Goal: Task Accomplishment & Management: Complete application form

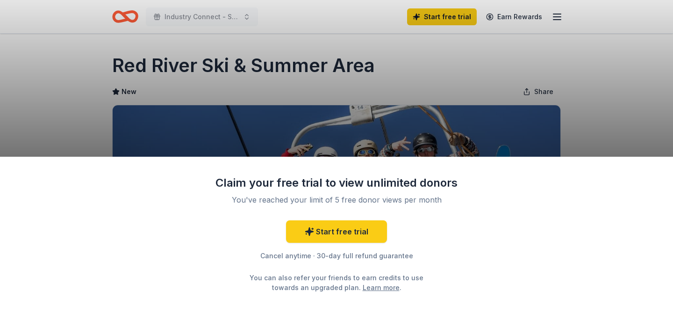
click at [599, 121] on div "Claim your free trial to view unlimited donors You've reached your limit of 5 f…" at bounding box center [336, 156] width 673 height 313
click at [432, 71] on div "Claim your free trial to view unlimited donors You've reached your limit of 5 f…" at bounding box center [336, 156] width 673 height 313
click at [127, 19] on div "Claim your free trial to view unlimited donors You've reached your limit of 5 f…" at bounding box center [336, 156] width 673 height 313
click at [554, 19] on div "Claim your free trial to view unlimited donors You've reached your limit of 5 f…" at bounding box center [336, 156] width 673 height 313
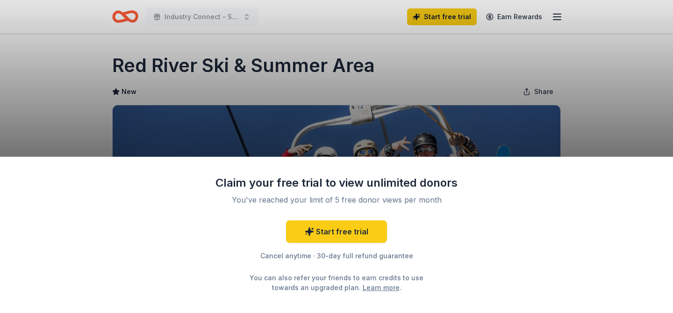
click at [555, 16] on div "Claim your free trial to view unlimited donors You've reached your limit of 5 f…" at bounding box center [336, 156] width 673 height 313
click at [372, 286] on link "Learn more" at bounding box center [381, 287] width 37 height 10
click at [305, 115] on div "Claim your free trial to view unlimited donors You've reached your limit of 5 f…" at bounding box center [336, 156] width 673 height 313
click at [294, 114] on div "Claim your free trial to view unlimited donors You've reached your limit of 5 f…" at bounding box center [336, 156] width 673 height 313
click at [297, 95] on div "Claim your free trial to view unlimited donors You've reached your limit of 5 f…" at bounding box center [336, 156] width 673 height 313
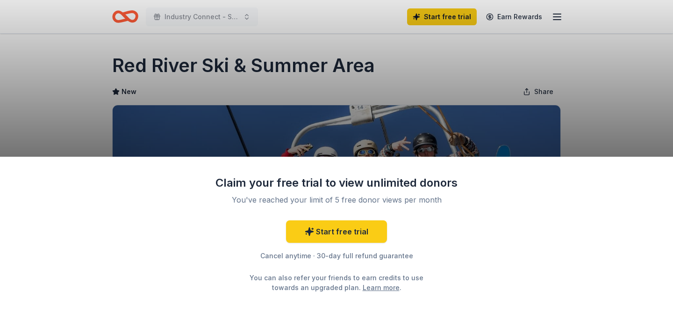
click at [297, 86] on div "Claim your free trial to view unlimited donors You've reached your limit of 5 f…" at bounding box center [336, 156] width 673 height 313
click at [298, 84] on div "Claim your free trial to view unlimited donors You've reached your limit of 5 f…" at bounding box center [336, 156] width 673 height 313
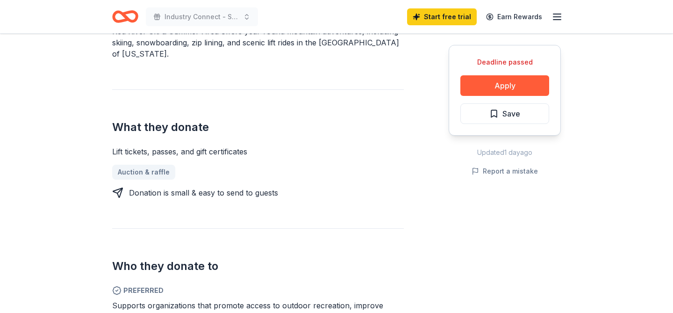
scroll to position [327, 0]
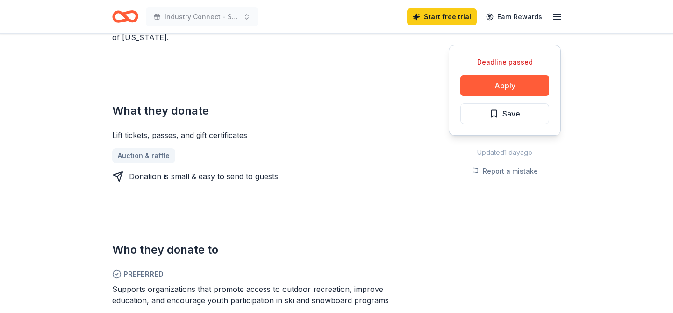
click at [134, 13] on icon "Home" at bounding box center [129, 16] width 14 height 9
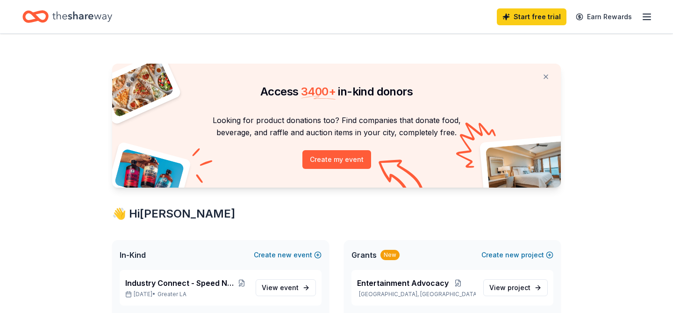
click at [133, 14] on div "Start free trial Earn Rewards" at bounding box center [336, 17] width 628 height 22
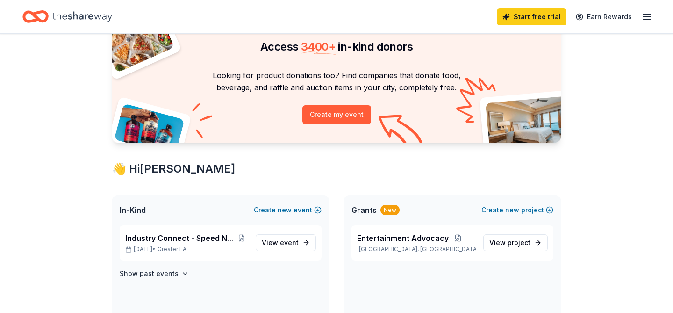
scroll to position [44, 0]
click at [100, 17] on icon "Home" at bounding box center [82, 16] width 60 height 19
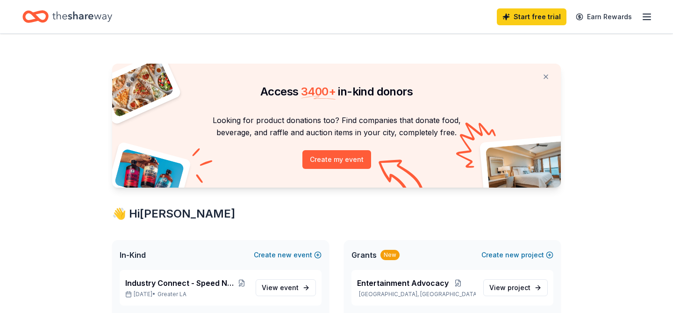
click at [647, 20] on line "button" at bounding box center [646, 20] width 7 height 0
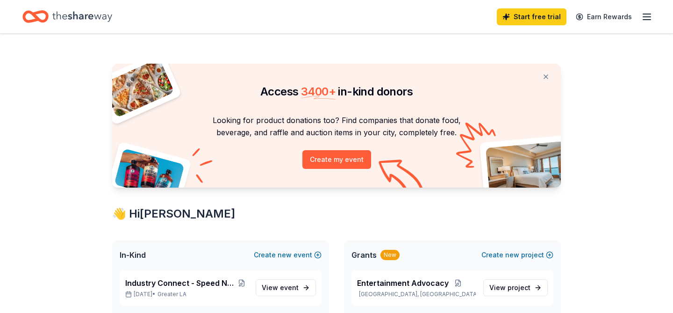
scroll to position [172, 0]
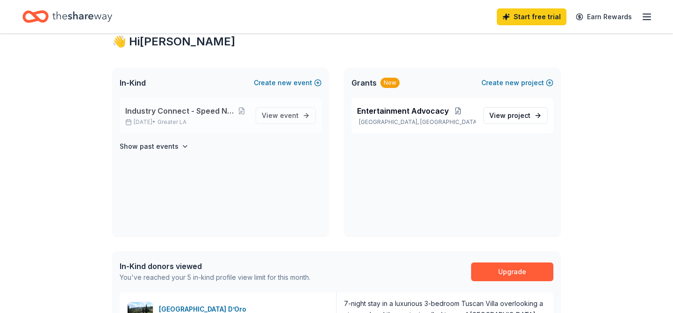
click at [206, 111] on span "Industry Connect - Speed Networking Event" at bounding box center [180, 110] width 110 height 11
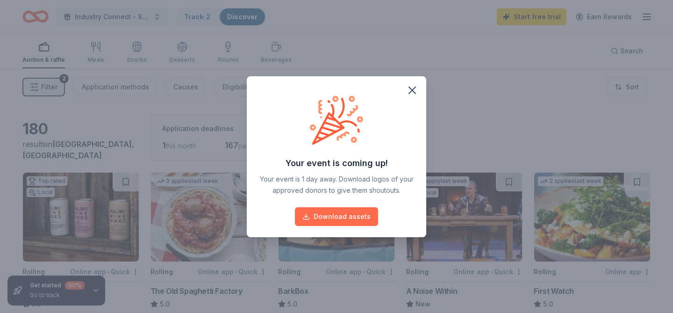
click at [346, 212] on button "Download assets" at bounding box center [336, 216] width 83 height 19
click at [414, 88] on icon "button" at bounding box center [412, 90] width 7 height 7
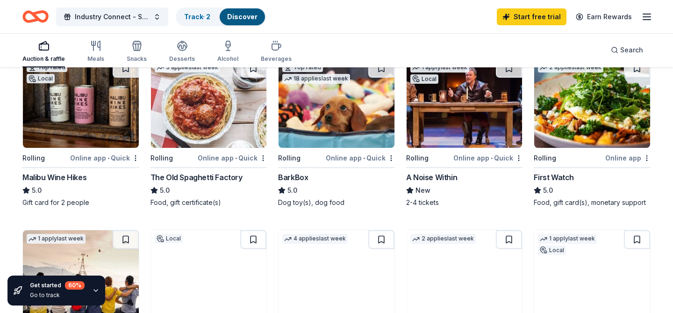
scroll to position [114, 0]
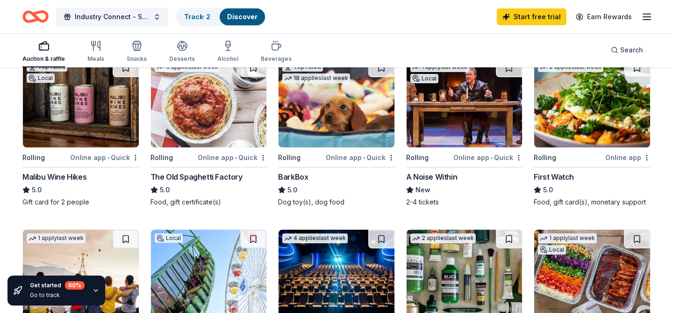
click at [220, 177] on div "The Old Spaghetti Factory" at bounding box center [196, 176] width 92 height 11
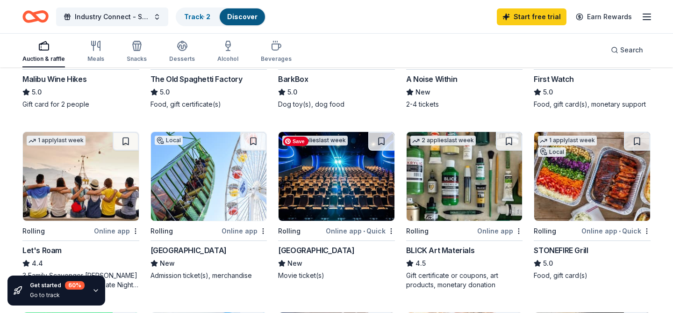
scroll to position [215, 0]
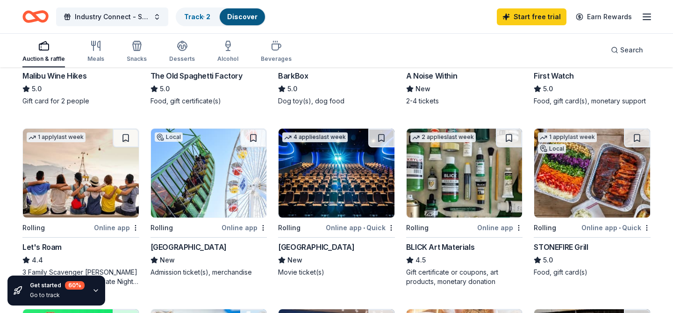
click at [570, 244] on div "STONEFIRE Grill" at bounding box center [561, 246] width 54 height 11
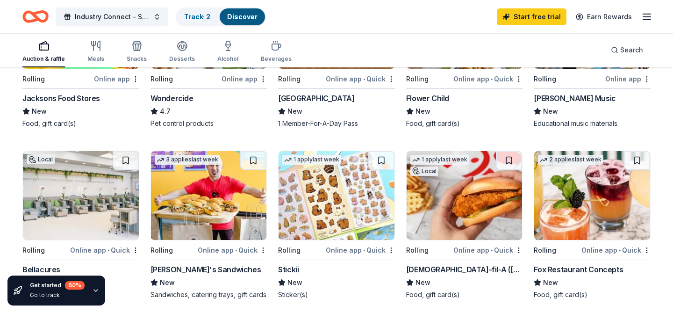
scroll to position [546, 0]
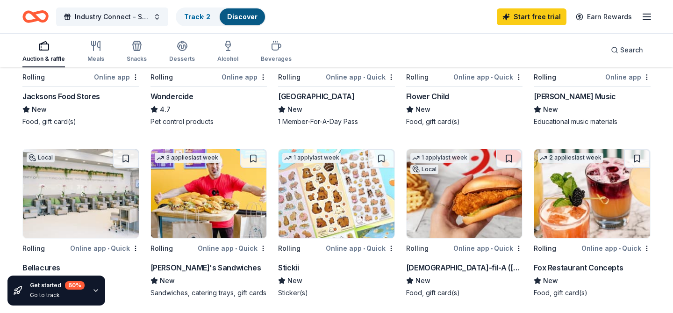
click at [475, 264] on div "[DEMOGRAPHIC_DATA]-fil-A ([GEOGRAPHIC_DATA])" at bounding box center [464, 267] width 117 height 11
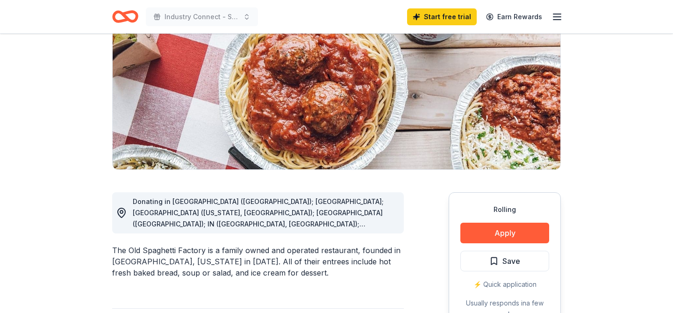
scroll to position [115, 0]
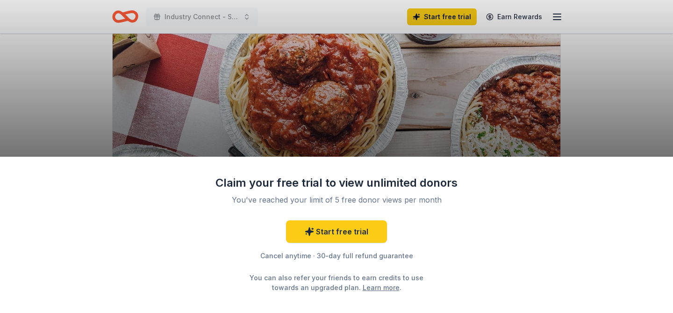
click at [223, 140] on div "Claim your free trial to view unlimited donors You've reached your limit of 5 f…" at bounding box center [336, 156] width 673 height 313
click at [101, 107] on div "Claim your free trial to view unlimited donors You've reached your limit of 5 f…" at bounding box center [336, 156] width 673 height 313
click at [331, 278] on div "You can also refer your friends to earn credits to use towards an upgraded plan…" at bounding box center [336, 282] width 191 height 20
click at [617, 101] on div "Claim your free trial to view unlimited donors You've reached your limit of 5 f…" at bounding box center [336, 156] width 673 height 313
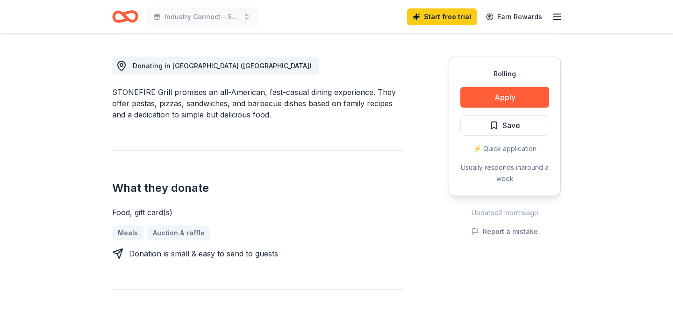
scroll to position [251, 0]
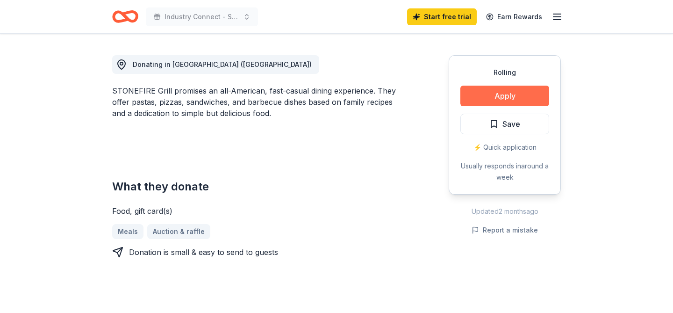
click at [503, 101] on button "Apply" at bounding box center [504, 96] width 89 height 21
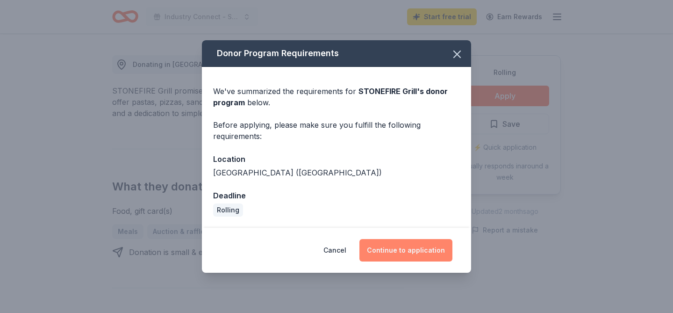
click at [399, 249] on button "Continue to application" at bounding box center [405, 250] width 93 height 22
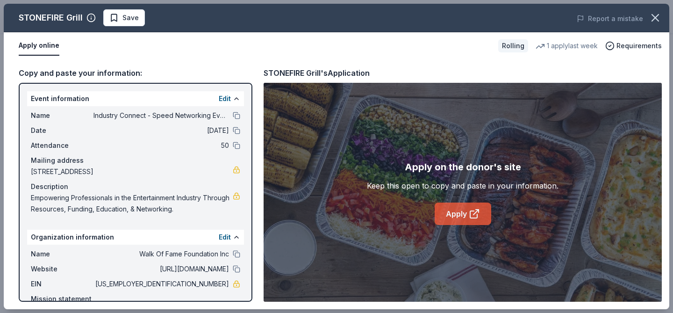
click at [460, 216] on link "Apply" at bounding box center [463, 213] width 57 height 22
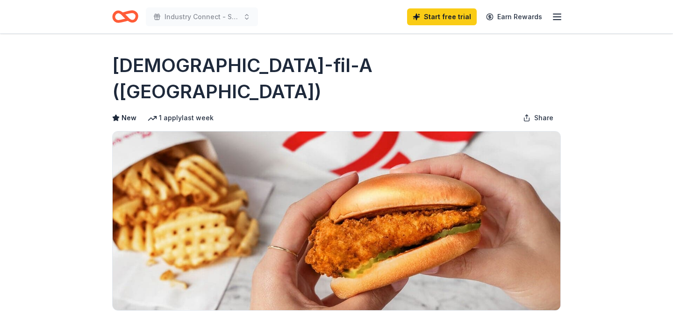
scroll to position [209, 0]
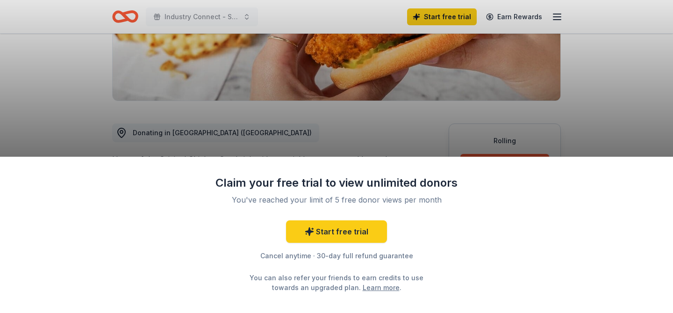
click at [504, 131] on div "Claim your free trial to view unlimited donors You've reached your limit of 5 f…" at bounding box center [336, 156] width 673 height 313
click at [503, 140] on div "Claim your free trial to view unlimited donors You've reached your limit of 5 f…" at bounding box center [336, 156] width 673 height 313
click at [418, 107] on div "Claim your free trial to view unlimited donors You've reached your limit of 5 f…" at bounding box center [336, 156] width 673 height 313
click at [316, 65] on div "Claim your free trial to view unlimited donors You've reached your limit of 5 f…" at bounding box center [336, 156] width 673 height 313
